Goal: Task Accomplishment & Management: Manage account settings

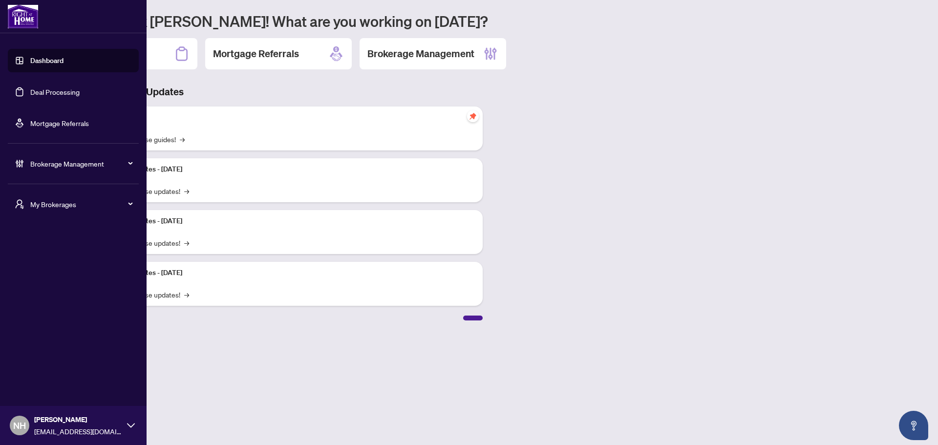
click at [51, 208] on span "My Brokerages" at bounding box center [81, 204] width 102 height 11
click at [64, 247] on span "[PERSON_NAME]" at bounding box center [76, 243] width 111 height 11
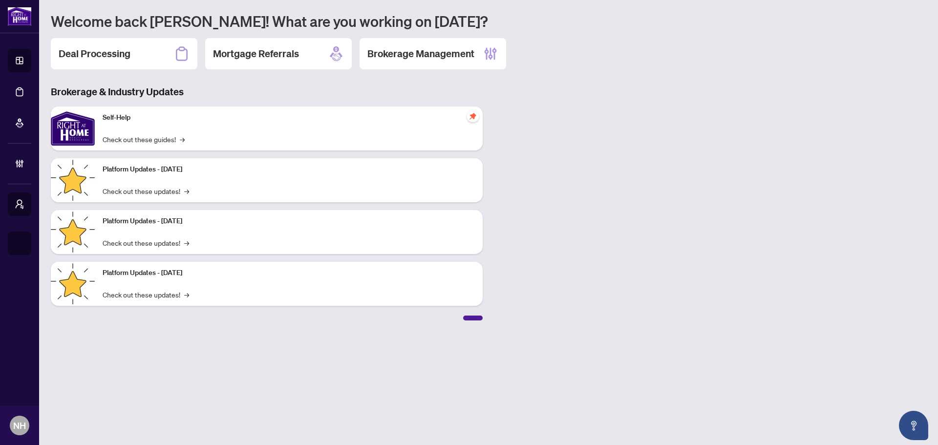
click at [686, 160] on div "Brokerage & Industry Updates Self-Help Check out these guides! → Platform Updat…" at bounding box center [488, 202] width 887 height 235
click at [99, 53] on h2 "Deal Processing" at bounding box center [95, 54] width 72 height 14
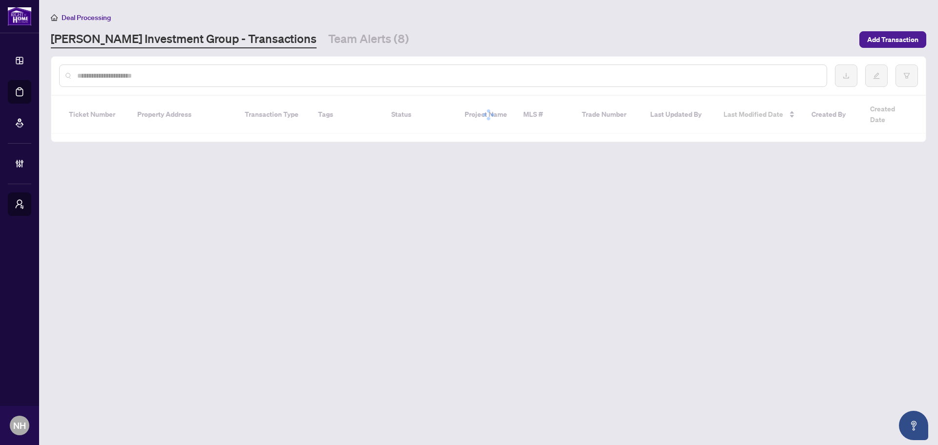
click at [181, 73] on input "text" at bounding box center [447, 75] width 741 height 11
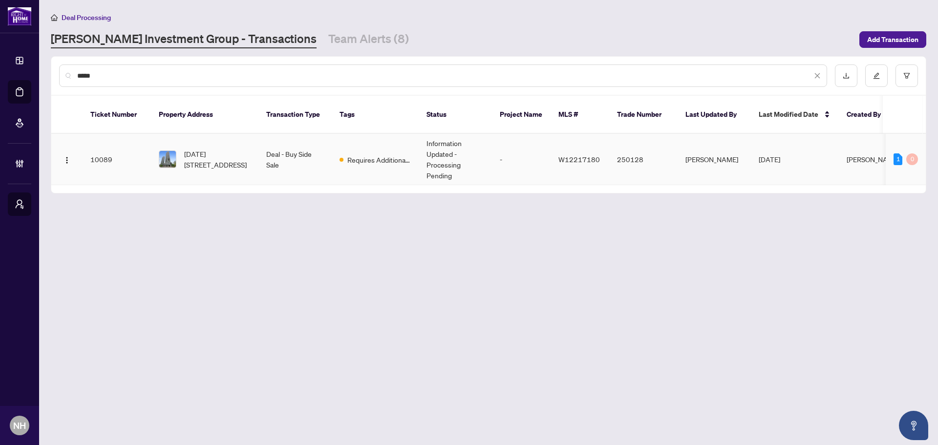
type input "****"
click at [231, 148] on span "[DATE][STREET_ADDRESS]" at bounding box center [217, 158] width 66 height 21
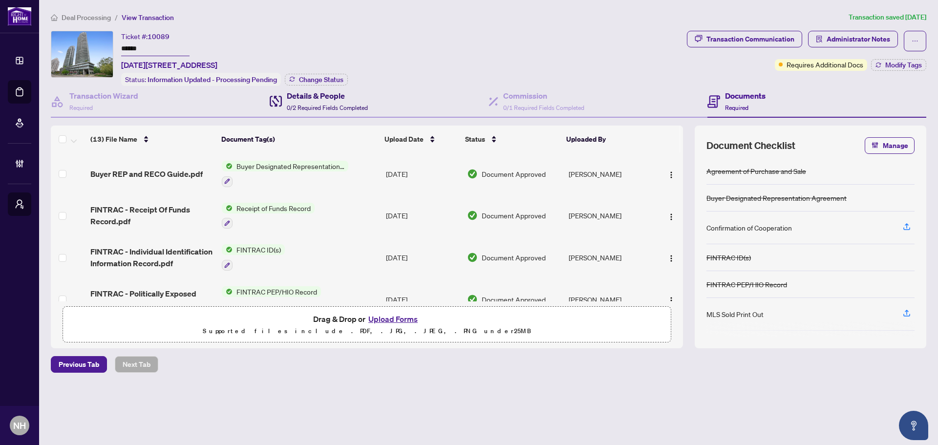
click at [337, 104] on span "0/2 Required Fields Completed" at bounding box center [327, 107] width 81 height 7
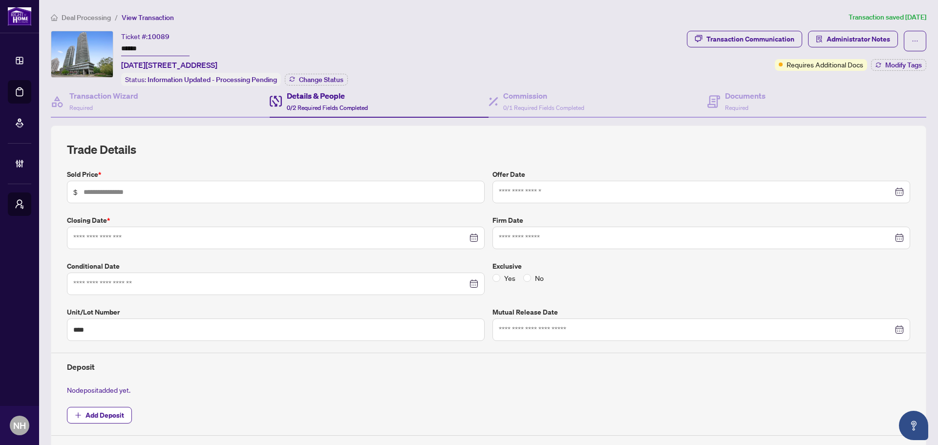
drag, startPoint x: 145, startPoint y: 46, endPoint x: 121, endPoint y: 43, distance: 23.6
click at [121, 43] on input "******" at bounding box center [155, 49] width 68 height 14
click at [84, 19] on span "Deal Processing" at bounding box center [86, 17] width 49 height 9
